Goal: Task Accomplishment & Management: Complete application form

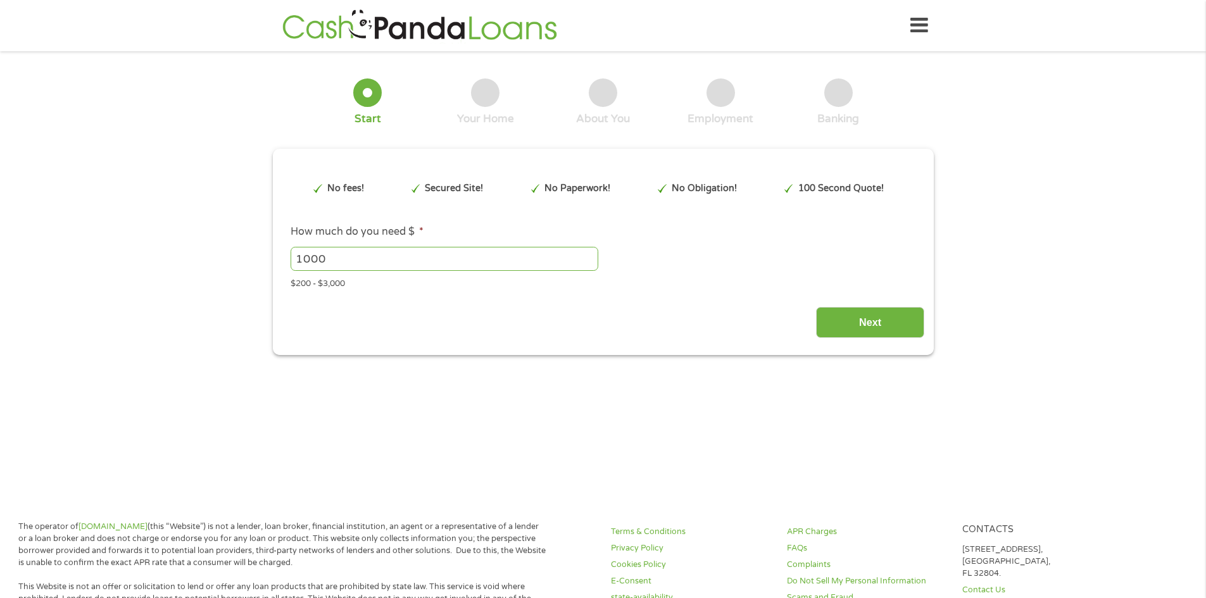
type input "EAIaIQobChMI-aLE4vODkAMVVyvUAR3ttQ8LEAAYAyAAEgJiRfD_BwE"
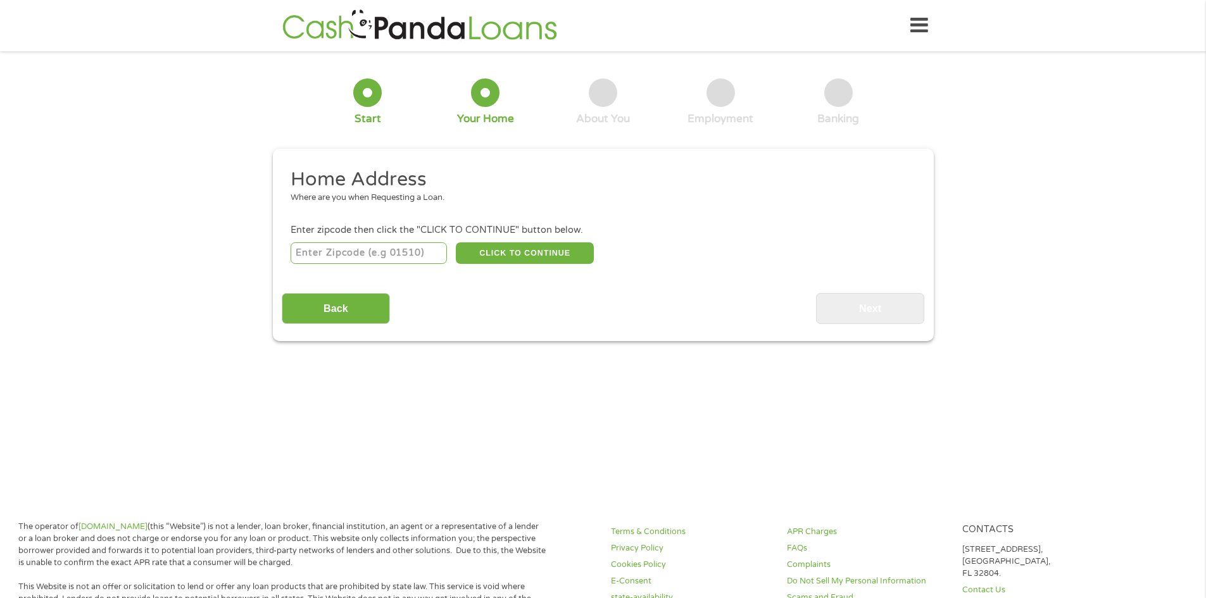
click at [406, 253] on input "number" at bounding box center [369, 253] width 156 height 22
type input "81047"
click at [516, 257] on button "CLICK TO CONTINUE" at bounding box center [525, 253] width 138 height 22
type input "81047"
type input "[PERSON_NAME]"
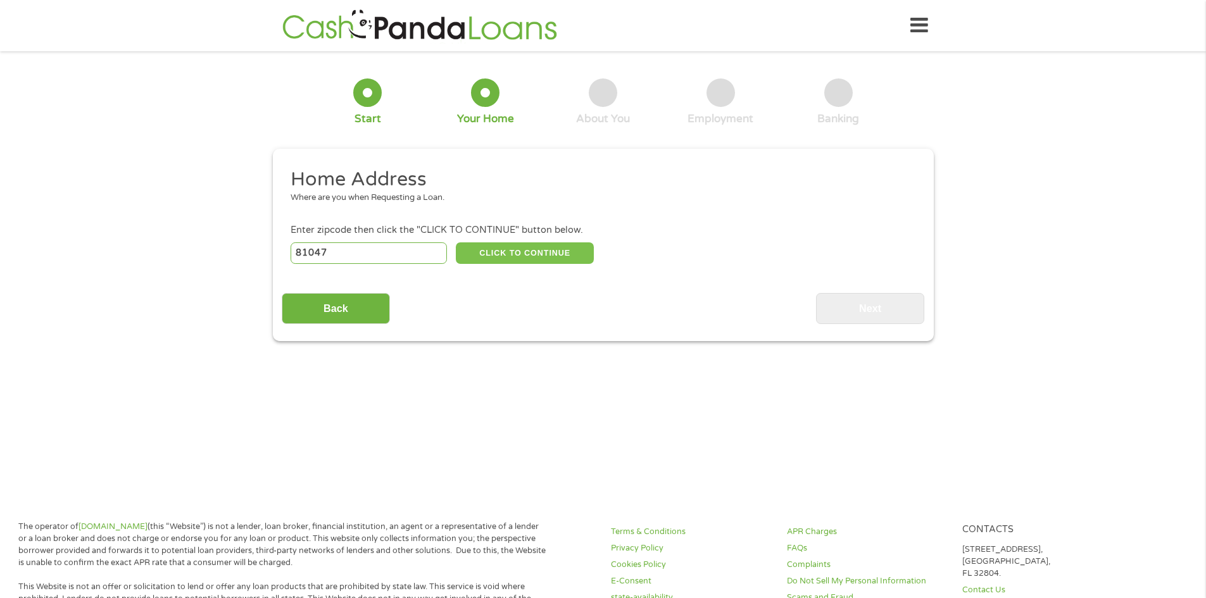
select select "[US_STATE]"
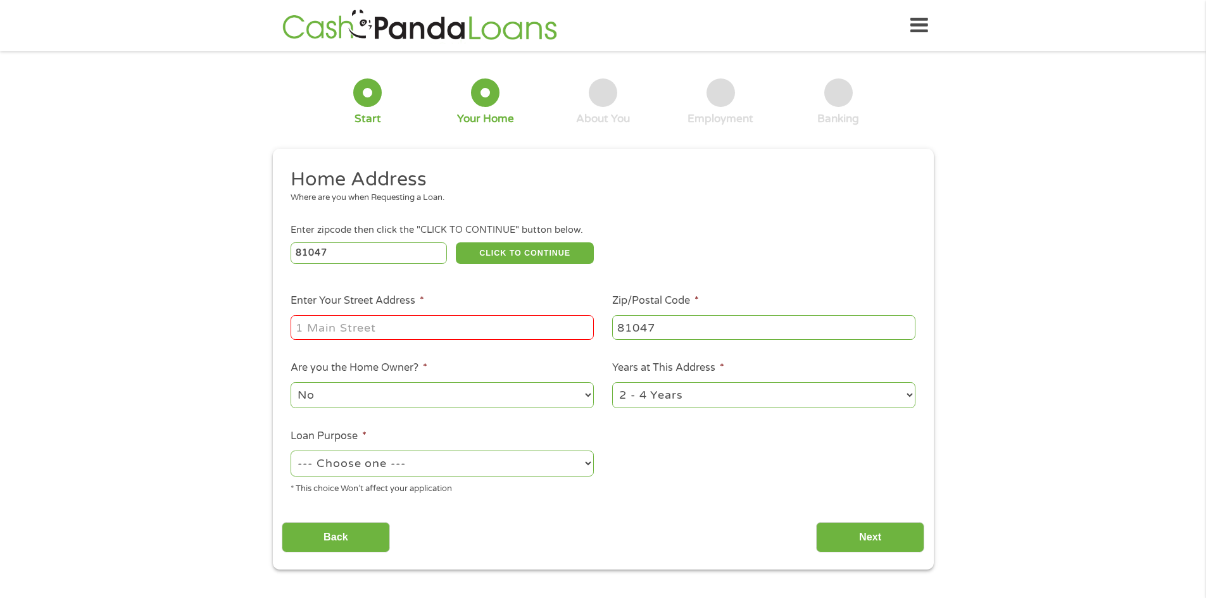
click at [301, 329] on input "Enter Your Street Address *" at bounding box center [442, 327] width 303 height 24
type input "[STREET_ADDRESS]"
click at [428, 466] on select "--- Choose one --- Pay Bills Debt Consolidation Home Improvement Major Purchase…" at bounding box center [442, 464] width 303 height 26
select select "other"
click at [291, 451] on select "--- Choose one --- Pay Bills Debt Consolidation Home Improvement Major Purchase…" at bounding box center [442, 464] width 303 height 26
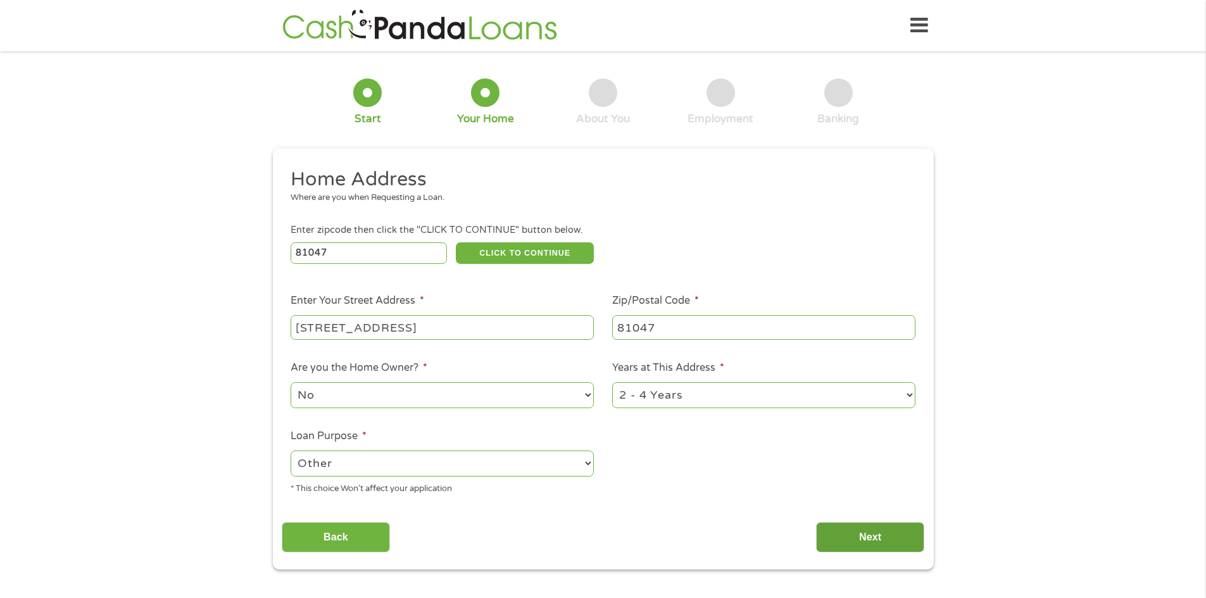
click at [882, 536] on input "Next" at bounding box center [870, 537] width 108 height 31
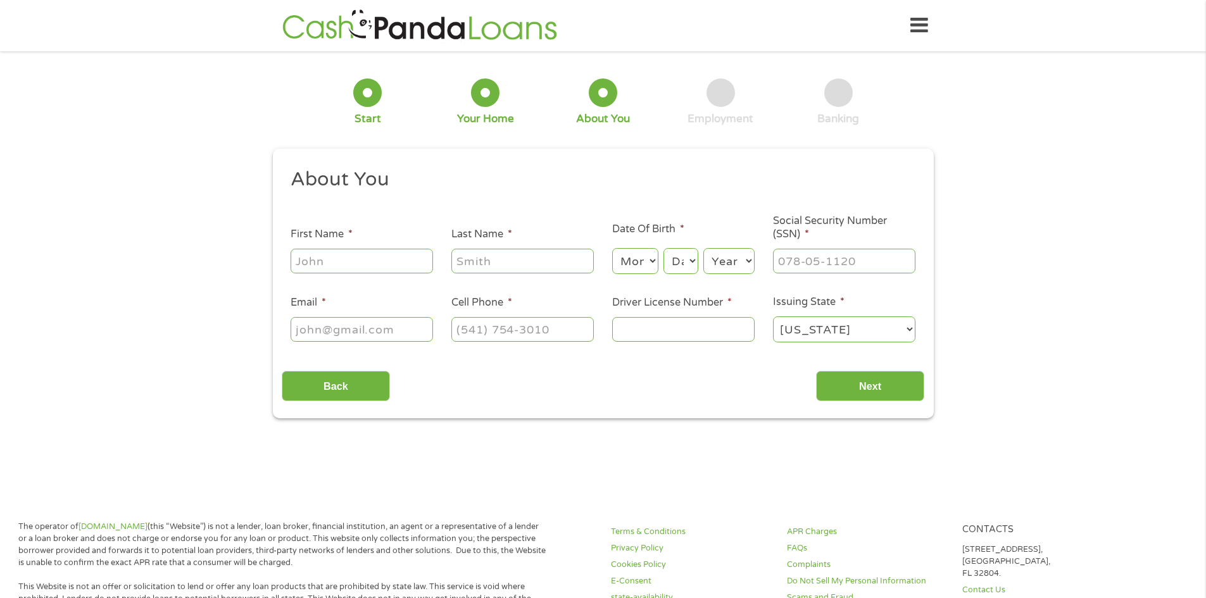
scroll to position [5, 5]
click at [352, 263] on input "First Name *" at bounding box center [362, 261] width 142 height 24
type input "kara"
type input "[PERSON_NAME]"
click at [652, 262] on select "Month 1 2 3 4 5 6 7 8 9 10 11 12" at bounding box center [635, 261] width 46 height 26
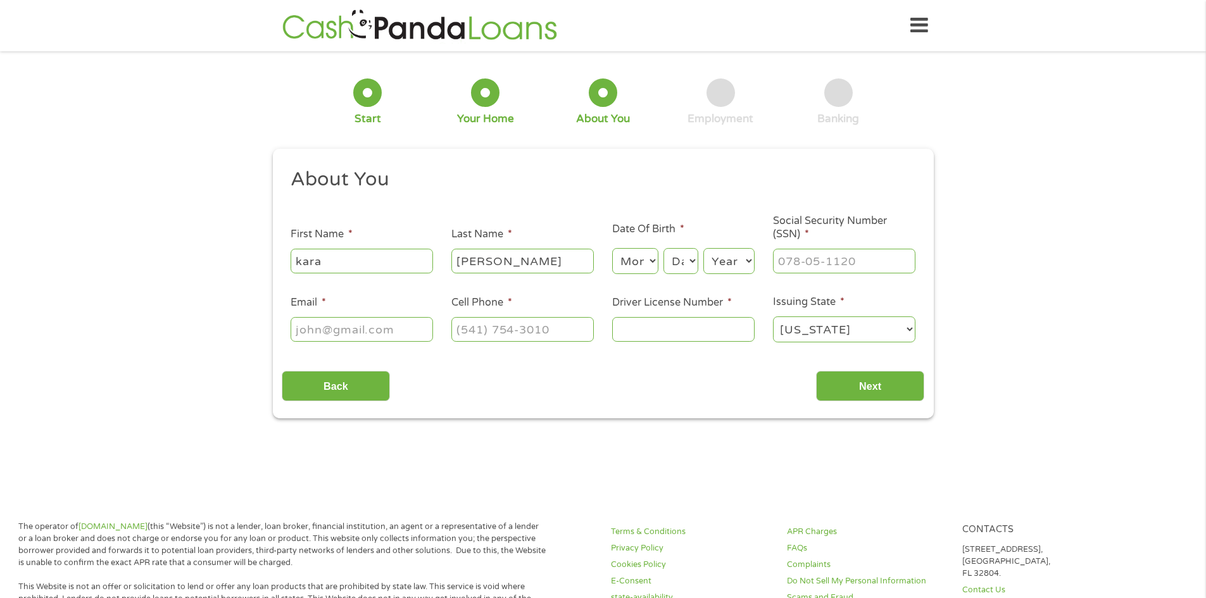
select select "7"
click at [612, 248] on select "Month 1 2 3 4 5 6 7 8 9 10 11 12" at bounding box center [635, 261] width 46 height 26
click at [680, 262] on select "Day 1 2 3 4 5 6 7 8 9 10 11 12 13 14 15 16 17 18 19 20 21 22 23 24 25 26 27 28 …" at bounding box center [680, 261] width 34 height 26
select select "9"
click at [663, 248] on select "Day 1 2 3 4 5 6 7 8 9 10 11 12 13 14 15 16 17 18 19 20 21 22 23 24 25 26 27 28 …" at bounding box center [680, 261] width 34 height 26
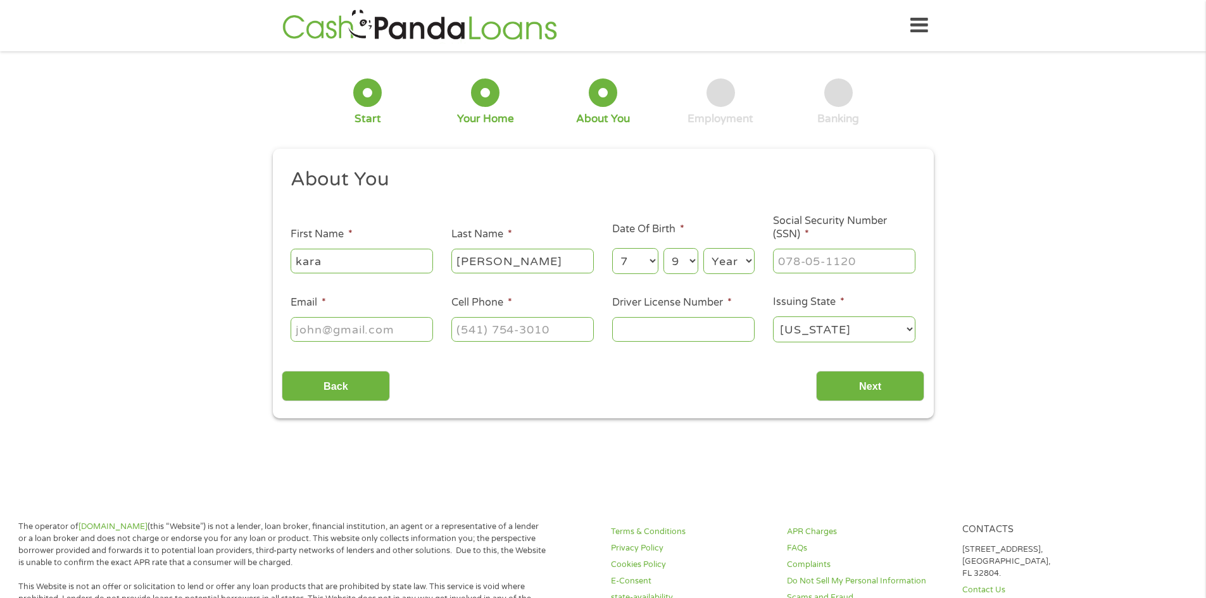
click at [727, 256] on select "Year [DATE] 2006 2005 2004 2003 2002 2001 2000 1999 1998 1997 1996 1995 1994 19…" at bounding box center [728, 261] width 51 height 26
select select "1975"
click at [703, 248] on select "Year [DATE] 2006 2005 2004 2003 2002 2001 2000 1999 1998 1997 1996 1995 1994 19…" at bounding box center [728, 261] width 51 height 26
click at [816, 264] on input "___-__-____" at bounding box center [844, 261] width 142 height 24
type input "523-61-0698"
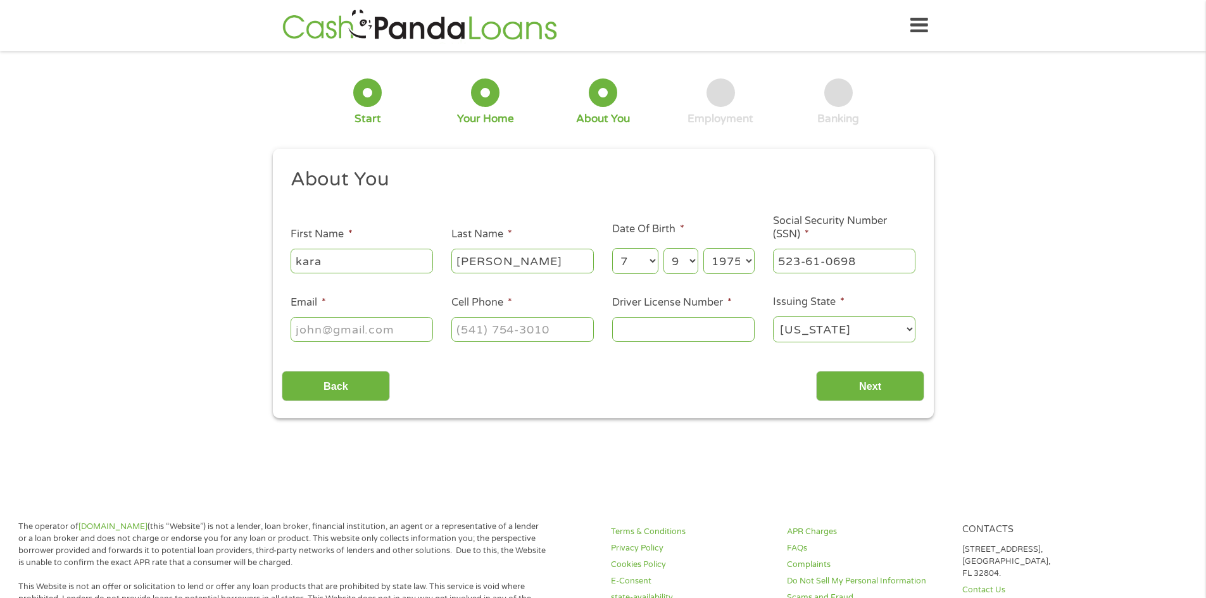
click at [324, 324] on input "Email *" at bounding box center [362, 329] width 142 height 24
type input "[EMAIL_ADDRESS][DOMAIN_NAME]"
click at [465, 333] on input "(___) ___-____" at bounding box center [522, 329] width 142 height 24
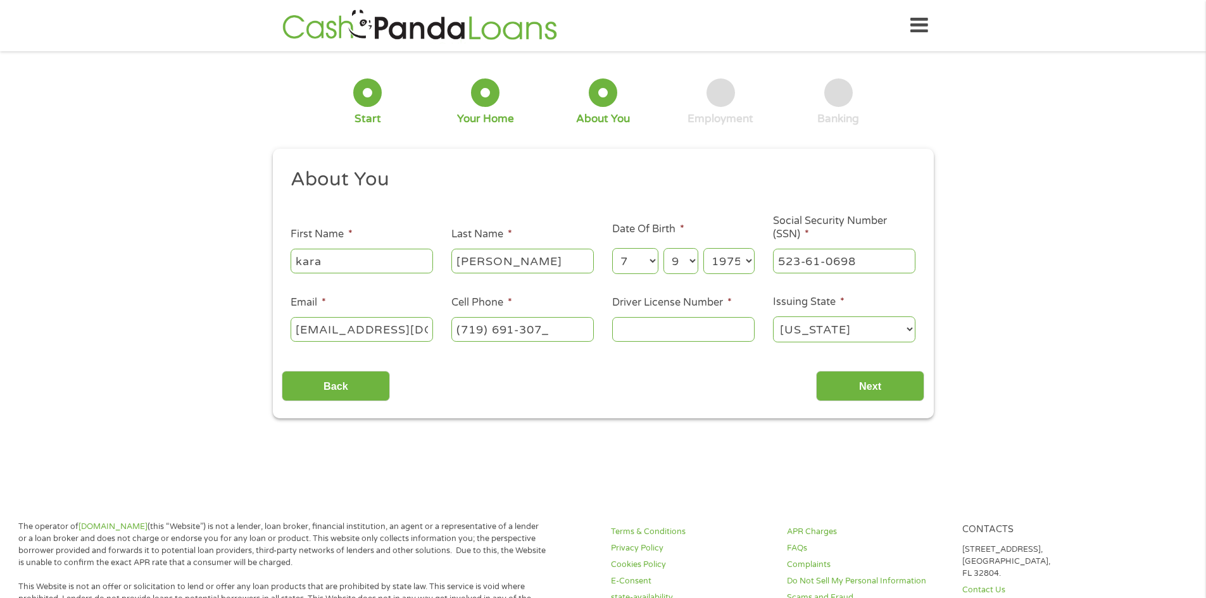
type input "[PHONE_NUMBER]"
click at [713, 327] on input "Driver License Number *" at bounding box center [683, 329] width 142 height 24
type input "942080292"
click at [894, 392] on input "Next" at bounding box center [870, 386] width 108 height 31
click at [875, 386] on input "Next" at bounding box center [870, 386] width 108 height 31
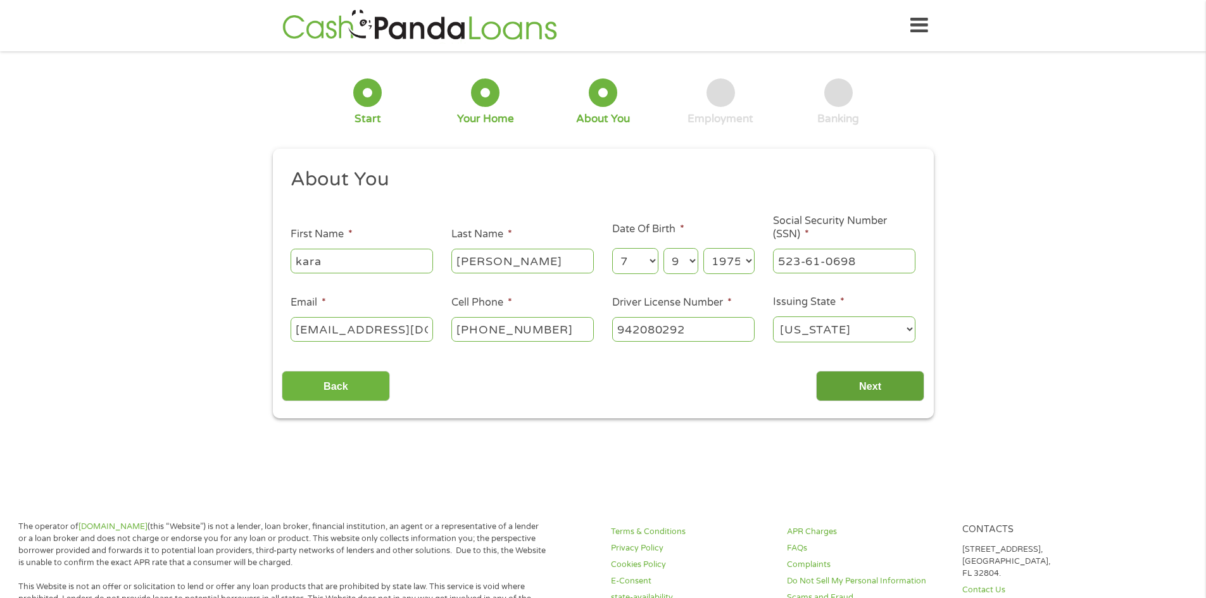
click at [868, 380] on input "Next" at bounding box center [870, 386] width 108 height 31
click at [348, 256] on input "kara" at bounding box center [362, 261] width 142 height 24
drag, startPoint x: 340, startPoint y: 260, endPoint x: 244, endPoint y: 258, distance: 96.9
click at [244, 258] on div "1 Start 2 Your Home 3 About You 4 Employment 5 Banking 6 This field is hidden w…" at bounding box center [603, 239] width 1206 height 358
type input "[PERSON_NAME]"
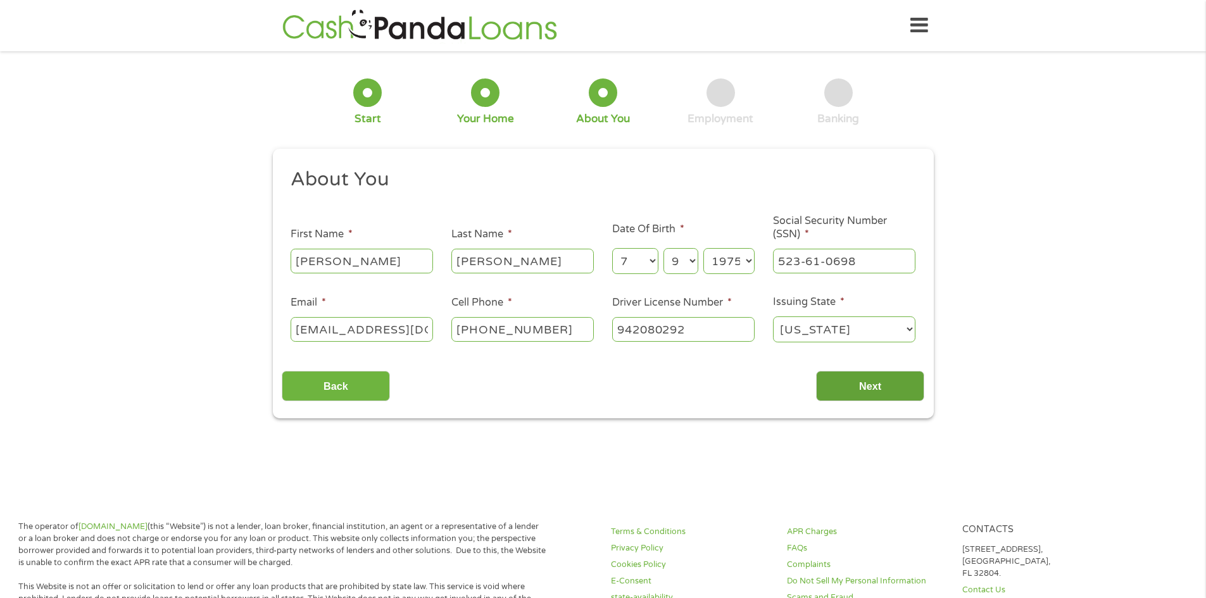
type input "[PERSON_NAME]"
click at [866, 384] on input "Next" at bounding box center [870, 386] width 108 height 31
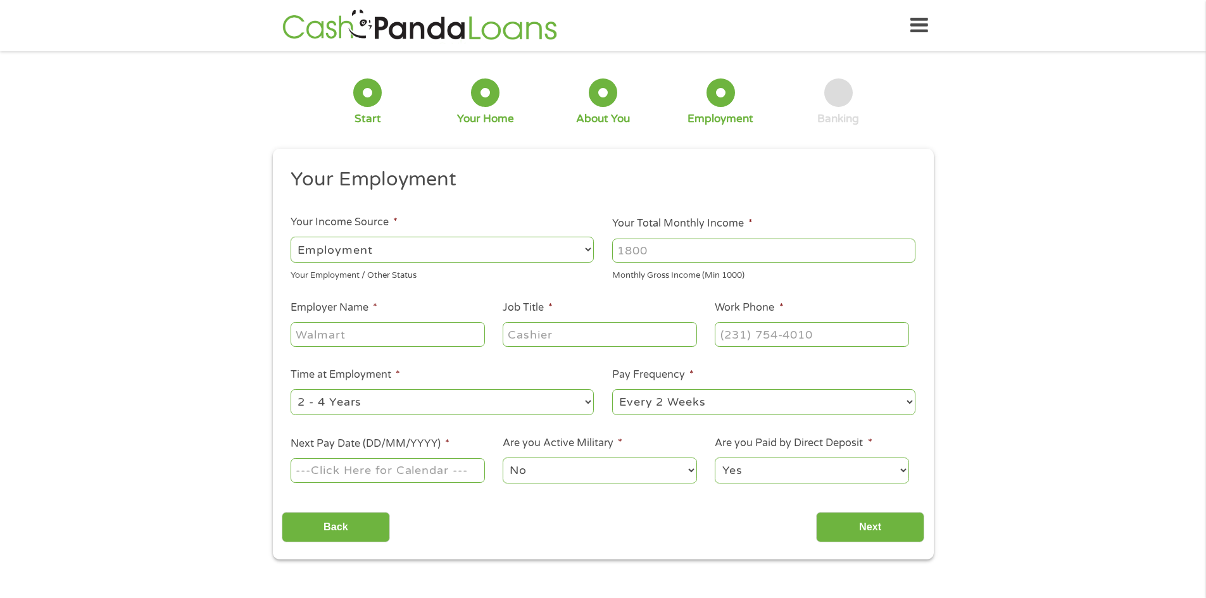
scroll to position [5, 5]
click at [499, 239] on select "--- Choose one --- Employment [DEMOGRAPHIC_DATA] Benefits" at bounding box center [442, 250] width 303 height 26
click at [291, 237] on select "--- Choose one --- Employment [DEMOGRAPHIC_DATA] Benefits" at bounding box center [442, 250] width 303 height 26
click at [402, 332] on input "Employer Name *" at bounding box center [388, 334] width 194 height 24
click at [685, 253] on input "Your Total Monthly Income *" at bounding box center [763, 251] width 303 height 24
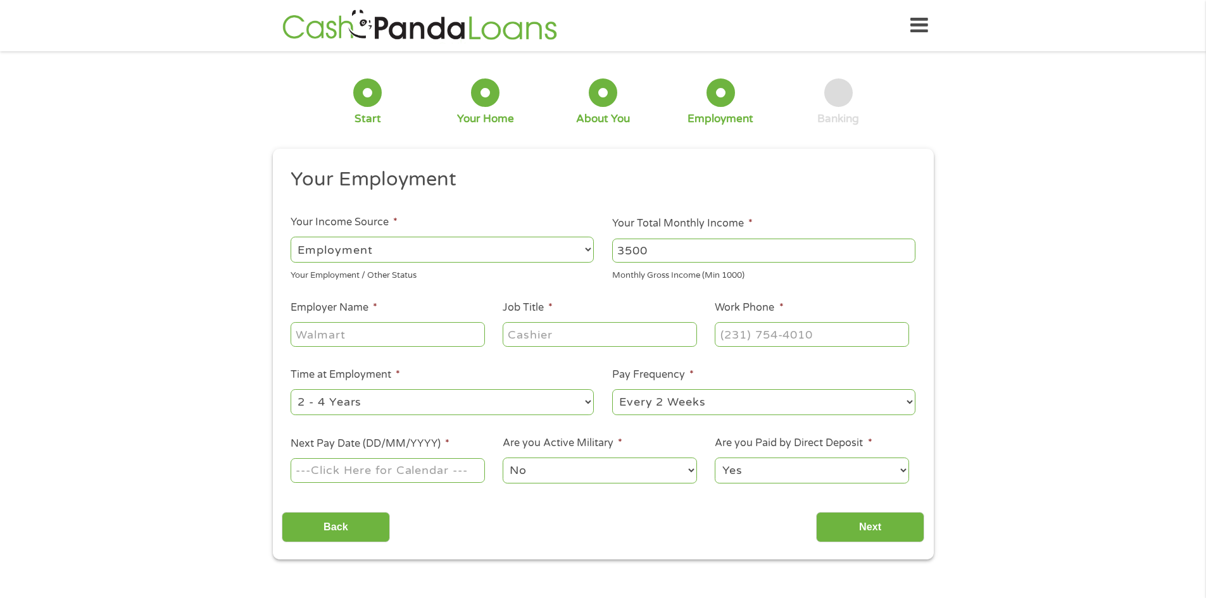
type input "3500"
click at [385, 336] on input "Employer Name *" at bounding box center [388, 334] width 194 height 24
type input "Corrohealth"
click at [590, 340] on input "Job Title *" at bounding box center [600, 334] width 194 height 24
type input "Medical Coder"
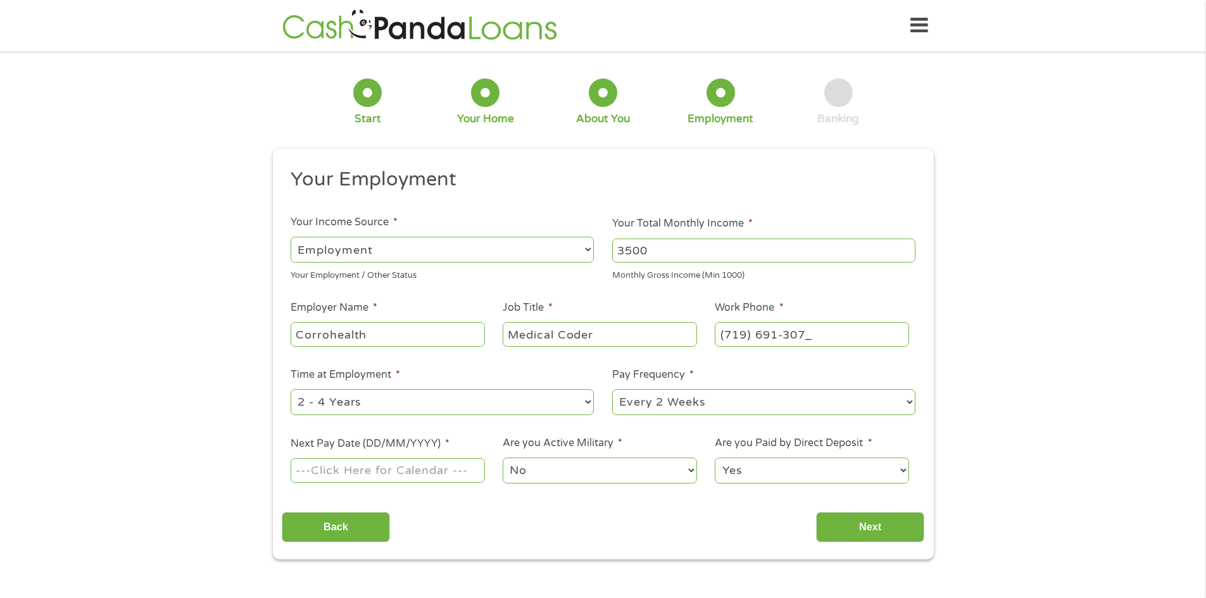
type input "[PHONE_NUMBER]"
click at [399, 406] on select "--- Choose one --- 1 Year or less 1 - 2 Years 2 - 4 Years Over 4 Years" at bounding box center [442, 402] width 303 height 26
select select "60months"
click at [291, 389] on select "--- Choose one --- 1 Year or less 1 - 2 Years 2 - 4 Years Over 4 Years" at bounding box center [442, 402] width 303 height 26
click at [433, 466] on input "Next Pay Date (DD/MM/YYYY) *" at bounding box center [388, 470] width 194 height 24
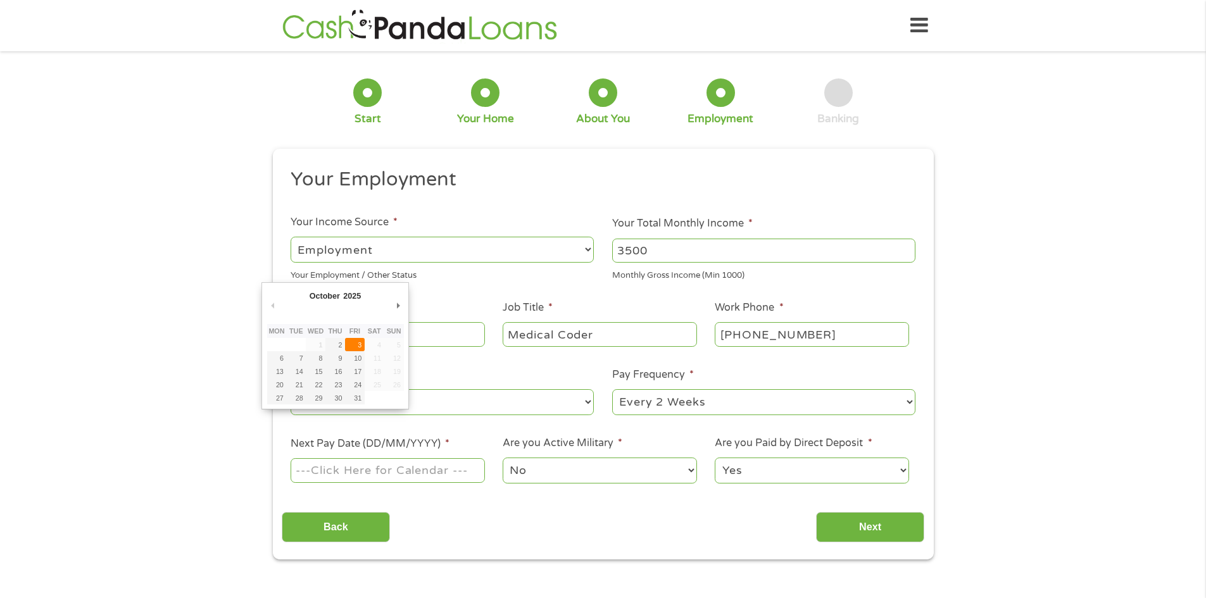
type input "[DATE]"
click at [316, 470] on input "[DATE]" at bounding box center [388, 470] width 194 height 24
click at [853, 530] on input "Next" at bounding box center [870, 527] width 108 height 31
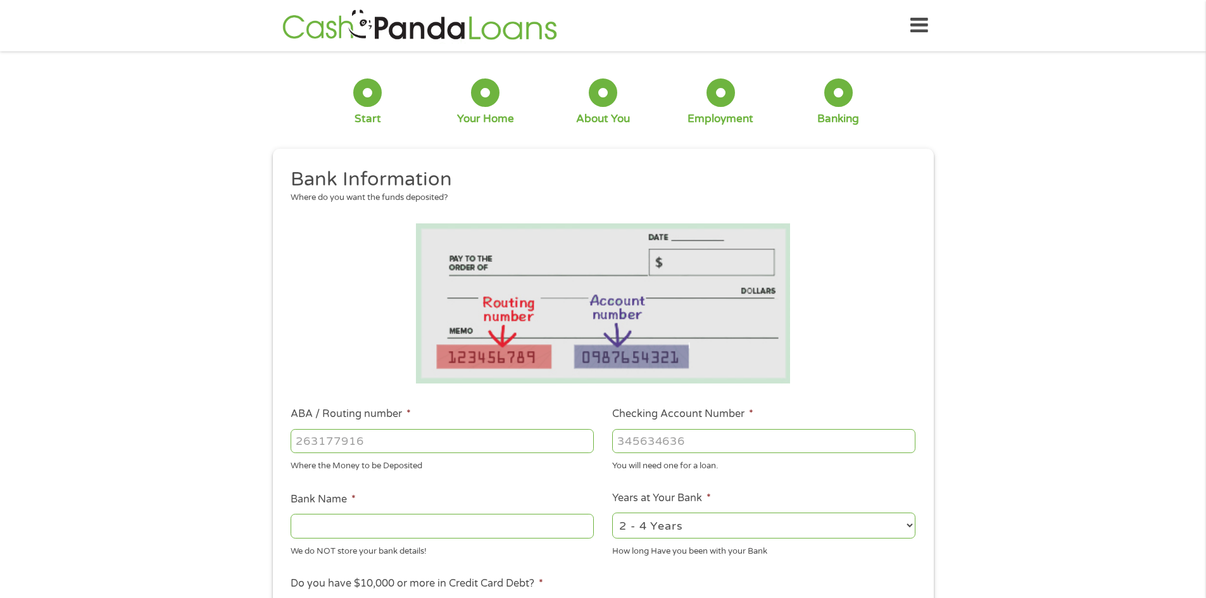
click at [368, 443] on input "ABA / Routing number *" at bounding box center [442, 441] width 303 height 24
type input "111909579"
type input "TBK BANK SSB"
type input "111909579"
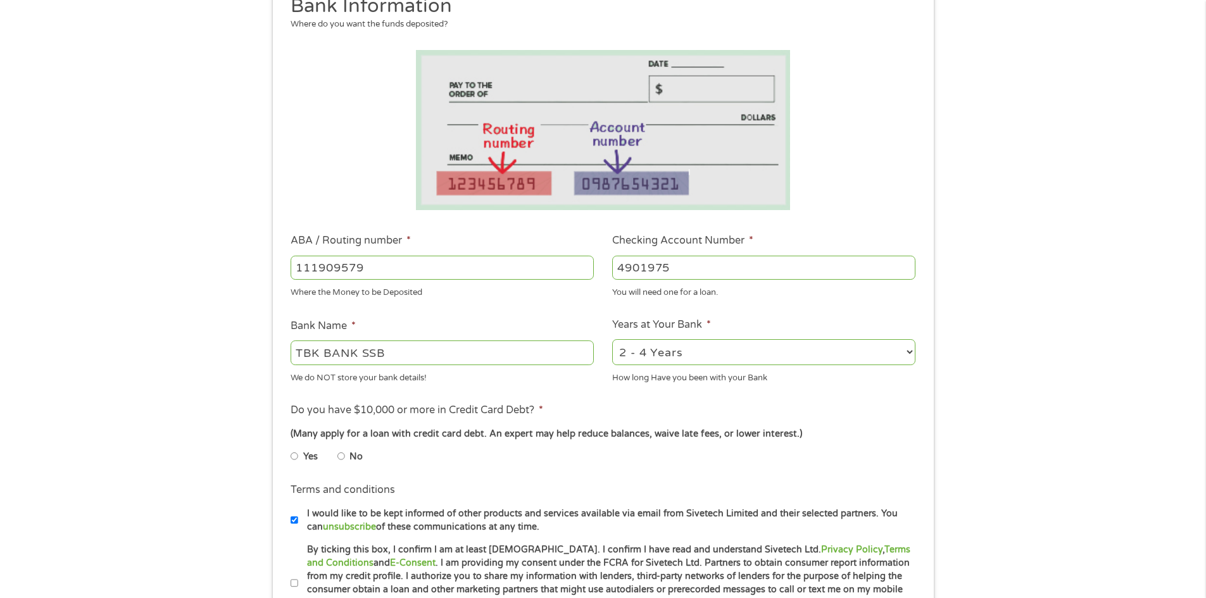
scroll to position [190, 0]
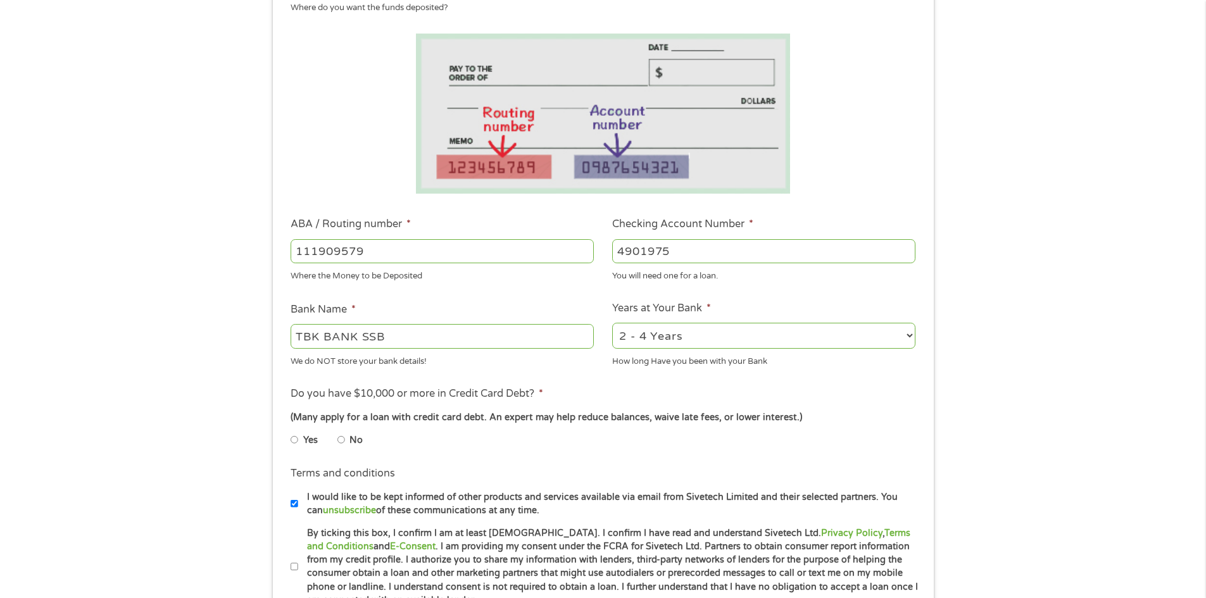
type input "4901975"
click at [337, 439] on input "No" at bounding box center [341, 440] width 8 height 20
radio input "true"
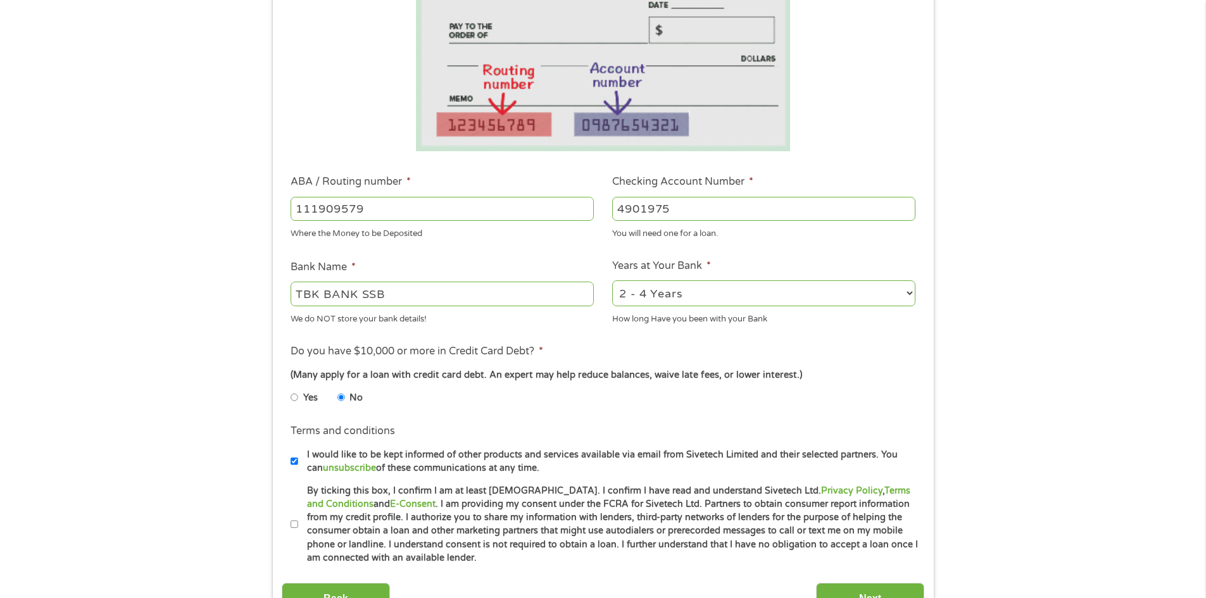
scroll to position [253, 0]
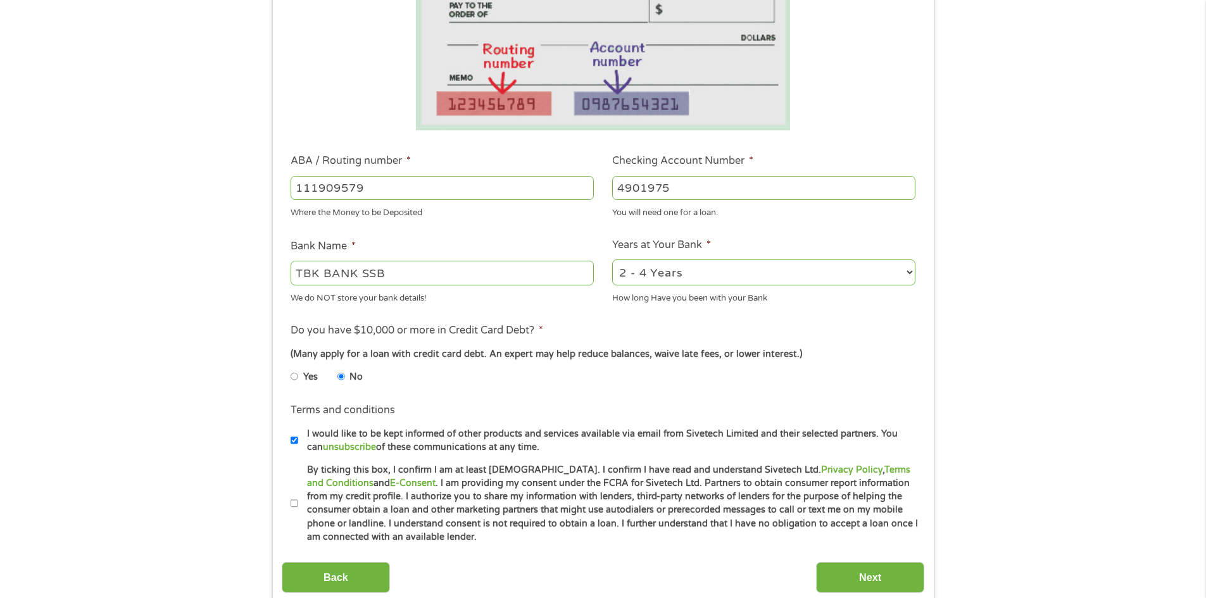
click at [676, 275] on select "2 - 4 Years 6 - 12 Months 1 - 2 Years Over 4 Years" at bounding box center [763, 272] width 303 height 26
select select "60months"
click at [612, 259] on select "2 - 4 Years 6 - 12 Months 1 - 2 Years Over 4 Years" at bounding box center [763, 272] width 303 height 26
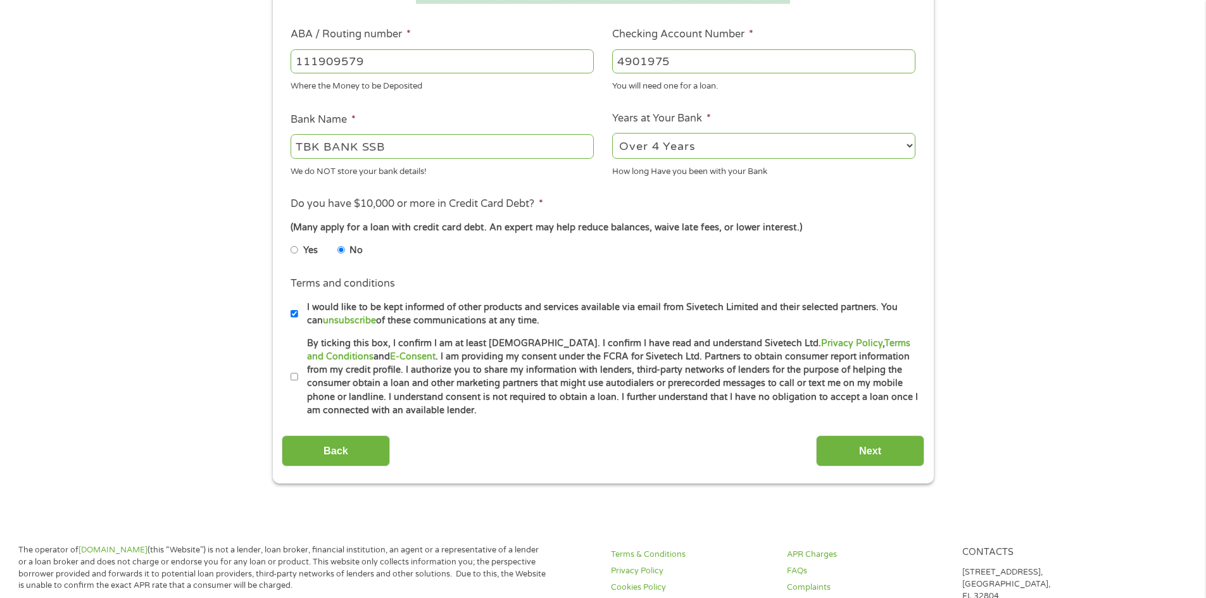
click at [292, 379] on input "By ticking this box, I confirm I am at least [DEMOGRAPHIC_DATA]. I confirm I ha…" at bounding box center [295, 377] width 8 height 20
checkbox input "true"
click at [291, 314] on input "I would like to be kept informed of other products and services available via e…" at bounding box center [295, 314] width 8 height 20
checkbox input "false"
click at [865, 444] on input "Next" at bounding box center [870, 450] width 108 height 31
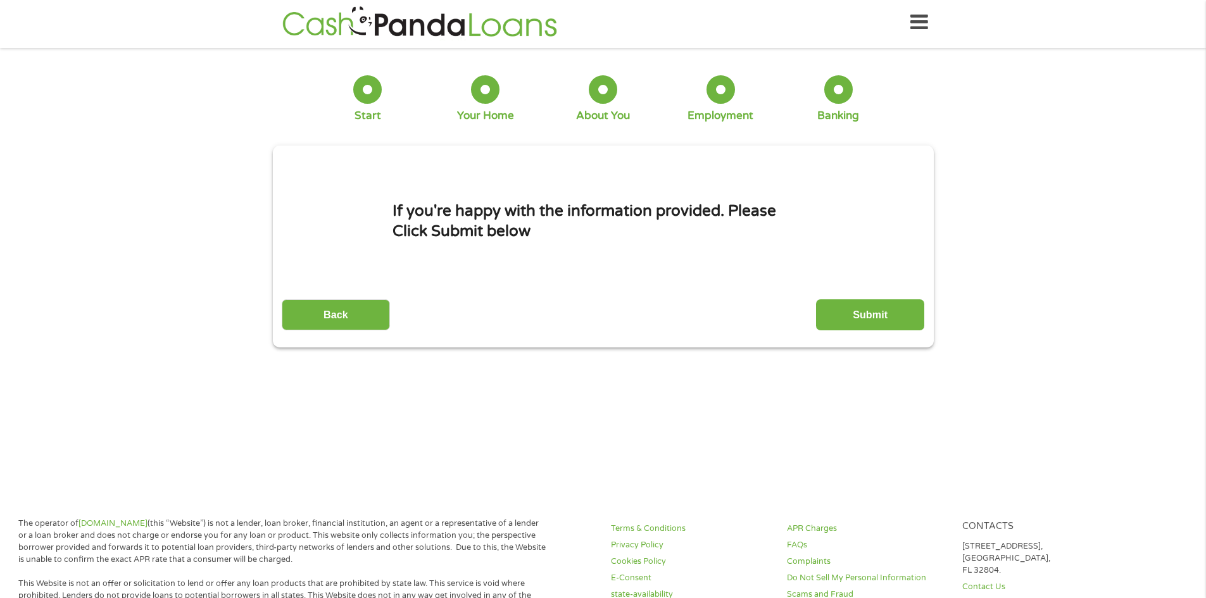
scroll to position [0, 0]
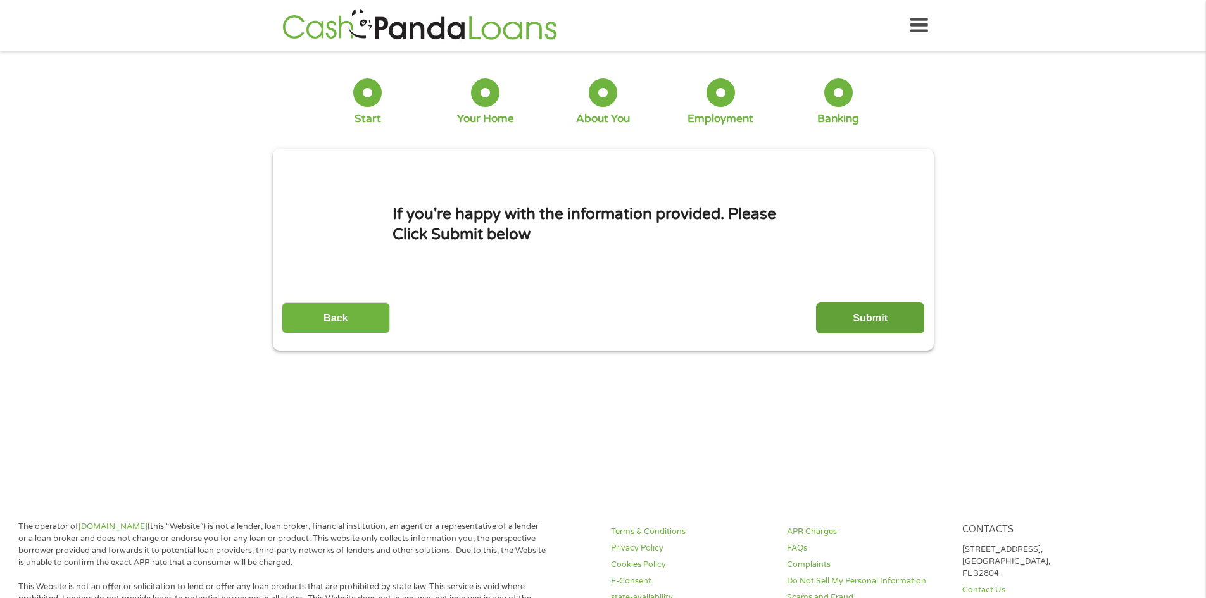
click at [865, 311] on input "Submit" at bounding box center [870, 318] width 108 height 31
